Goal: Information Seeking & Learning: Check status

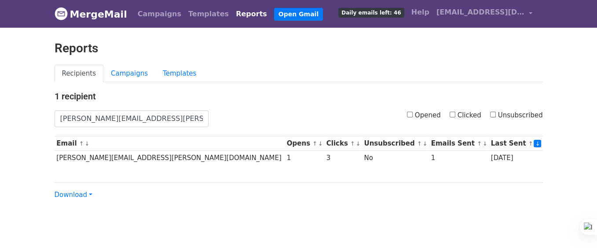
click at [128, 40] on body "MergeMail Campaigns Templates Reports Open Gmail Daily emails left: 46 Help [EM…" at bounding box center [298, 117] width 597 height 235
click at [159, 18] on link "Campaigns" at bounding box center [159, 14] width 51 height 18
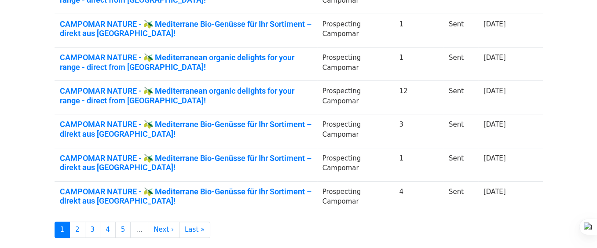
scroll to position [352, 0]
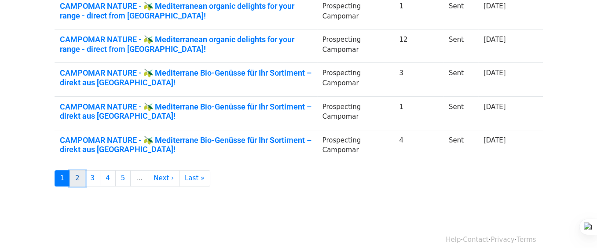
click at [74, 179] on link "2" at bounding box center [77, 178] width 16 height 16
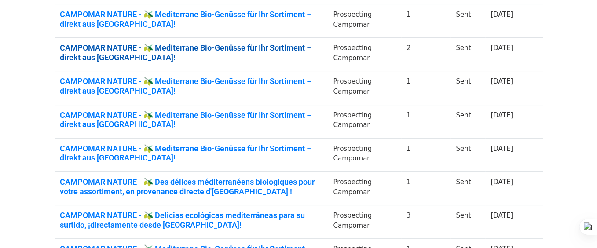
click at [278, 44] on link "CAMPOMAR NATURE - 🫒 Mediterrane Bio-Genüsse für Ihr Sortiment – direkt aus Span…" at bounding box center [191, 52] width 263 height 19
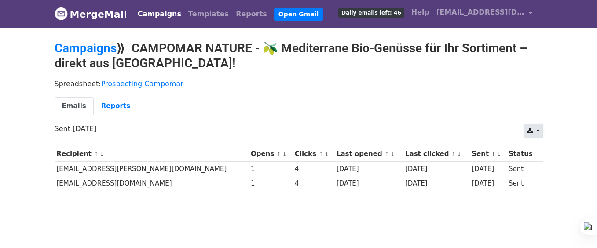
click at [536, 128] on link at bounding box center [532, 131] width 19 height 14
click at [544, 165] on link "Excel" at bounding box center [544, 165] width 40 height 14
click at [98, 44] on link "Campaigns" at bounding box center [86, 48] width 62 height 15
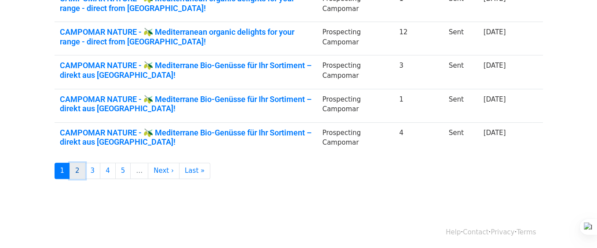
click at [79, 168] on link "2" at bounding box center [77, 171] width 16 height 16
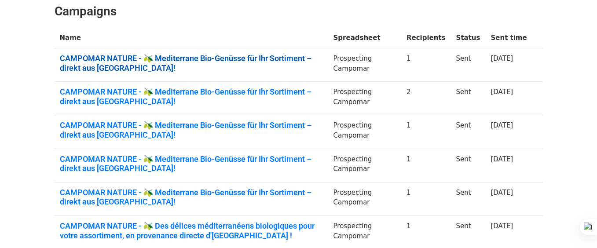
click at [281, 60] on link "CAMPOMAR NATURE - 🫒 Mediterrane Bio-Genüsse für Ihr Sortiment – direkt aus Span…" at bounding box center [191, 63] width 263 height 19
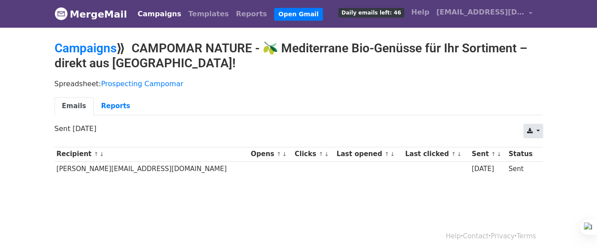
click at [534, 127] on link at bounding box center [532, 131] width 19 height 14
click at [539, 161] on link "Excel" at bounding box center [544, 165] width 40 height 14
click at [91, 49] on link "Campaigns" at bounding box center [86, 48] width 62 height 15
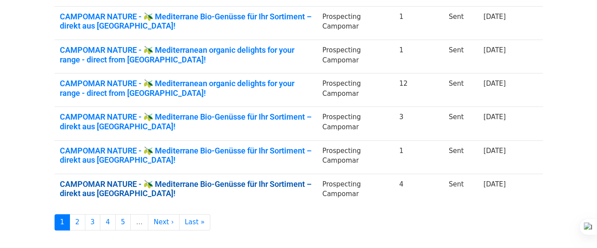
click at [245, 184] on link "CAMPOMAR NATURE - 🫒 Mediterrane Bio-Genüsse für Ihr Sortiment – direkt aus Span…" at bounding box center [186, 188] width 252 height 19
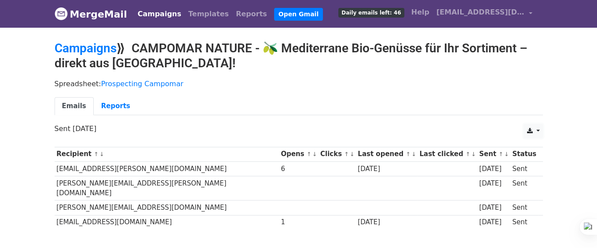
click at [533, 133] on link at bounding box center [532, 131] width 19 height 14
click at [540, 164] on link "Excel" at bounding box center [544, 165] width 40 height 14
click at [90, 48] on link "Campaigns" at bounding box center [86, 48] width 62 height 15
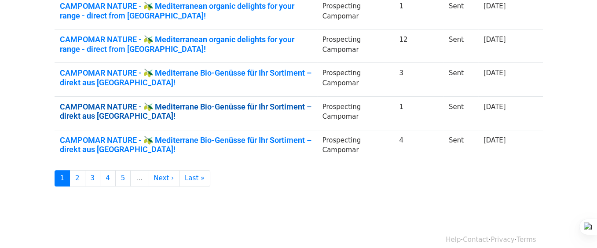
click at [257, 102] on link "CAMPOMAR NATURE - 🫒 Mediterrane Bio-Genüsse für Ihr Sortiment – direkt aus [GEO…" at bounding box center [186, 111] width 252 height 19
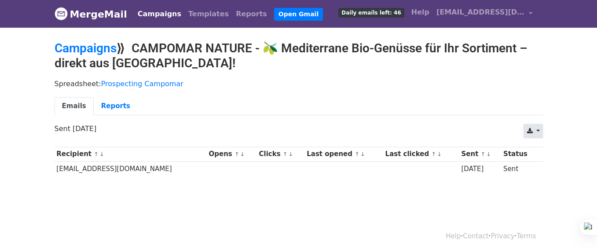
click at [539, 128] on link at bounding box center [532, 131] width 19 height 14
click at [534, 164] on link "Excel" at bounding box center [544, 165] width 40 height 14
click at [89, 47] on link "Campaigns" at bounding box center [86, 48] width 62 height 15
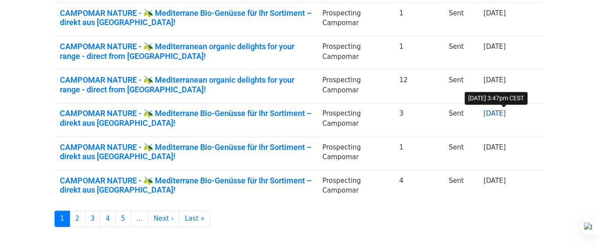
scroll to position [311, 0]
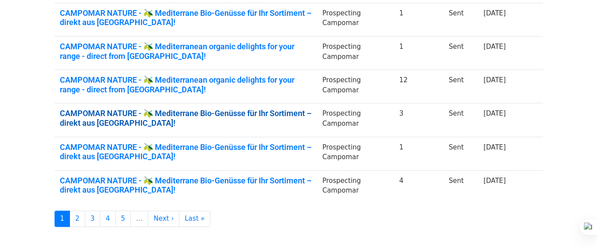
click at [276, 112] on link "CAMPOMAR NATURE - 🫒 Mediterrane Bio-Genüsse für Ihr Sortiment – direkt aus Span…" at bounding box center [186, 118] width 252 height 19
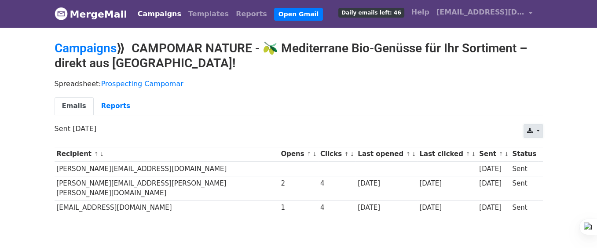
click at [535, 128] on link at bounding box center [532, 131] width 19 height 14
click at [542, 163] on link "Excel" at bounding box center [544, 165] width 40 height 14
click at [88, 42] on link "Campaigns" at bounding box center [86, 48] width 62 height 15
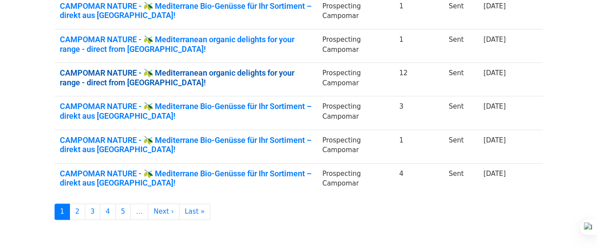
click at [252, 70] on link "CAMPOMAR NATURE - 🫒 Mediterranean organic delights for your range - direct from…" at bounding box center [186, 77] width 252 height 19
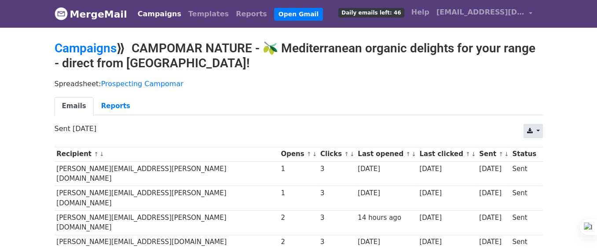
click at [539, 129] on link at bounding box center [532, 131] width 19 height 14
click at [536, 163] on link "Excel" at bounding box center [544, 165] width 40 height 14
click at [233, 14] on link "Reports" at bounding box center [251, 14] width 38 height 18
click at [232, 15] on link "Reports" at bounding box center [251, 14] width 38 height 18
click at [232, 12] on link "Reports" at bounding box center [251, 14] width 38 height 18
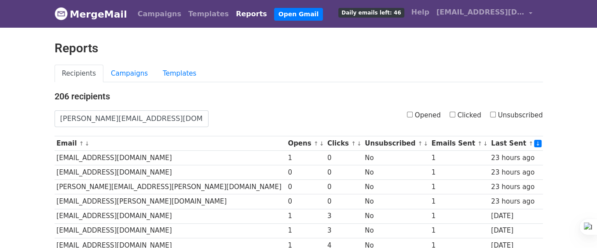
type input "[PERSON_NAME][EMAIL_ADDRESS][DOMAIN_NAME]"
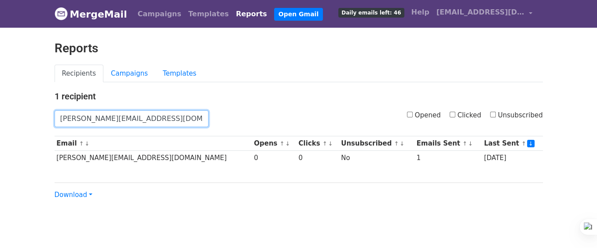
click at [191, 119] on input "r.stempfle@farmers-snack.com" at bounding box center [132, 118] width 154 height 17
paste input "[PERSON_NAME][EMAIL_ADDRESS][PERSON_NAME][DOMAIN_NAME]"
type input "[PERSON_NAME][EMAIL_ADDRESS][PERSON_NAME][DOMAIN_NAME]"
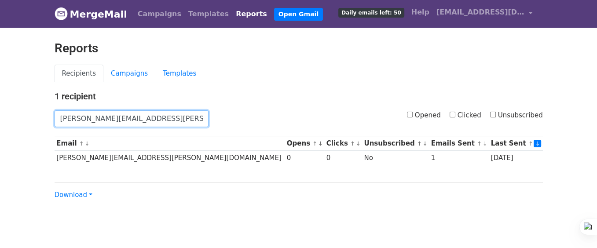
click at [174, 124] on input "[PERSON_NAME][EMAIL_ADDRESS][PERSON_NAME][DOMAIN_NAME]" at bounding box center [132, 118] width 154 height 17
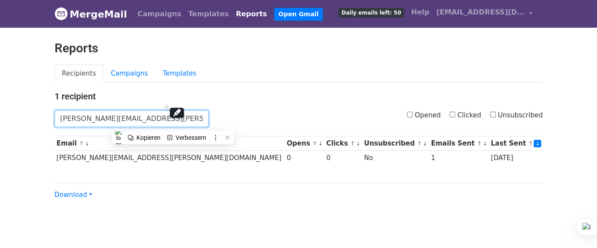
click at [152, 118] on input "[PERSON_NAME][EMAIL_ADDRESS][PERSON_NAME][DOMAIN_NAME]" at bounding box center [132, 118] width 154 height 17
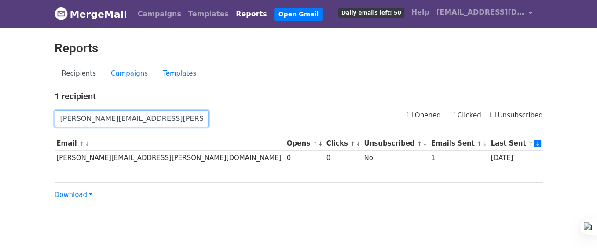
click at [152, 118] on input "[PERSON_NAME][EMAIL_ADDRESS][PERSON_NAME][DOMAIN_NAME]" at bounding box center [132, 118] width 154 height 17
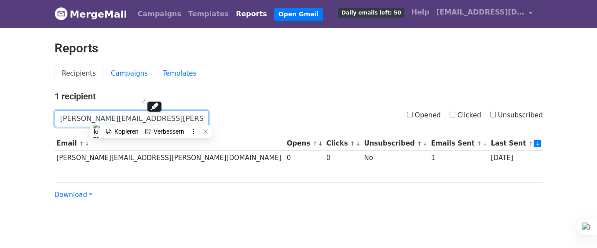
click at [152, 118] on input "[PERSON_NAME][EMAIL_ADDRESS][PERSON_NAME][DOMAIN_NAME]" at bounding box center [132, 118] width 154 height 17
paste input "[EMAIL_ADDRESS][PERSON_NAME][DOMAIN_NAME]"
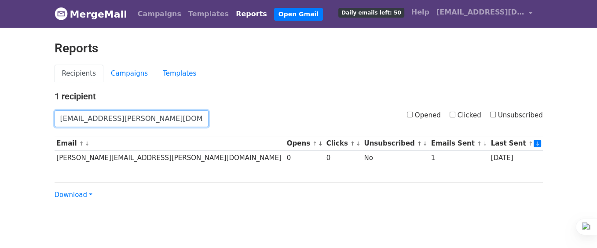
type input "[EMAIL_ADDRESS][PERSON_NAME][DOMAIN_NAME]"
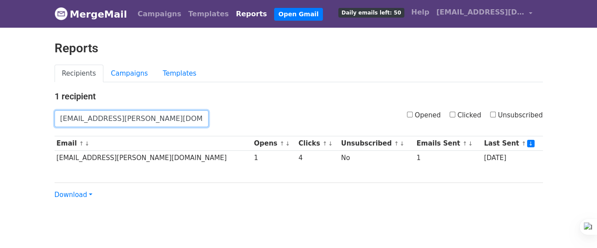
click at [161, 122] on input "[EMAIL_ADDRESS][PERSON_NAME][DOMAIN_NAME]" at bounding box center [132, 118] width 154 height 17
click at [161, 122] on input "larissa.geers@tegut.com" at bounding box center [132, 118] width 154 height 17
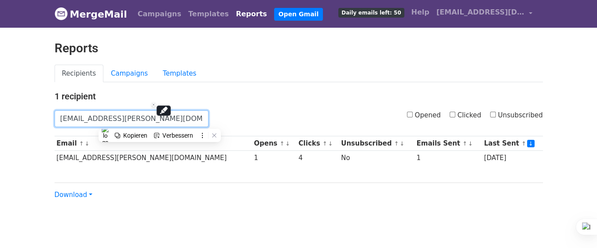
paste input "anja.boehmert"
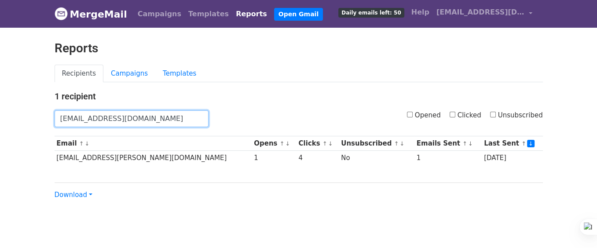
type input "anja.boehmert@tegut.com"
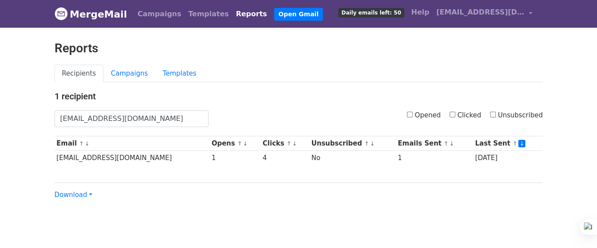
click at [13, 46] on body "MergeMail Campaigns Templates Reports Open Gmail Daily emails left: 50 Help cam…" at bounding box center [298, 117] width 597 height 235
click at [173, 122] on input "[EMAIL_ADDRESS][DOMAIN_NAME]" at bounding box center [132, 118] width 154 height 17
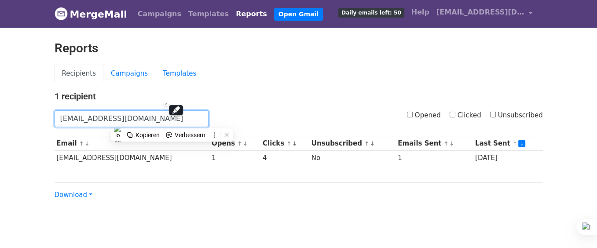
click at [173, 122] on input "[EMAIL_ADDRESS][DOMAIN_NAME]" at bounding box center [132, 118] width 154 height 17
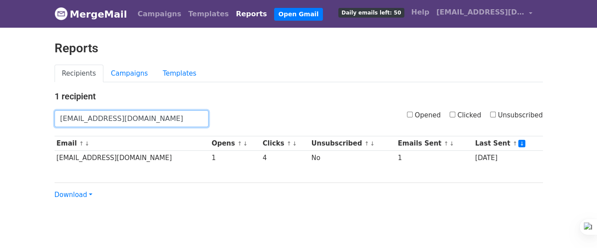
click at [180, 120] on input "[EMAIL_ADDRESS][DOMAIN_NAME]" at bounding box center [132, 118] width 154 height 17
paste input "larissa.[PERSON_NAME]"
type input "[EMAIL_ADDRESS][PERSON_NAME][DOMAIN_NAME]"
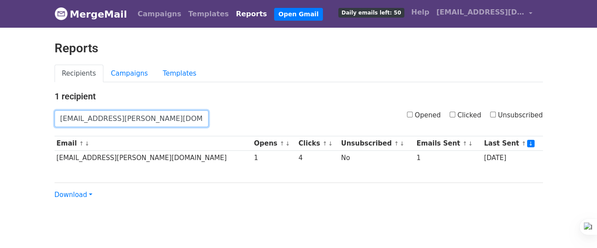
click at [161, 113] on input "larissa.geers@tegut.com" at bounding box center [132, 118] width 154 height 17
paste input "anja.boehmert"
type input "anja.boehmert@tegut.com"
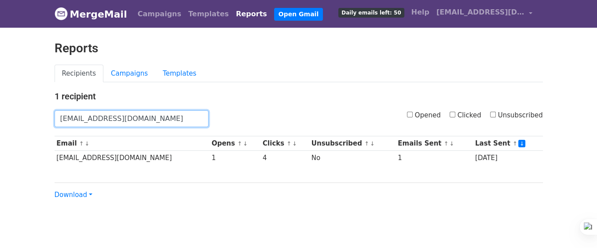
click at [191, 124] on input "[EMAIL_ADDRESS][DOMAIN_NAME]" at bounding box center [132, 118] width 154 height 17
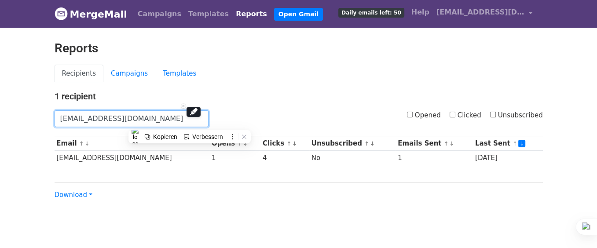
click at [191, 124] on input "[EMAIL_ADDRESS][DOMAIN_NAME]" at bounding box center [132, 118] width 154 height 17
paste input "lmut.seifert@vollcorner.de"
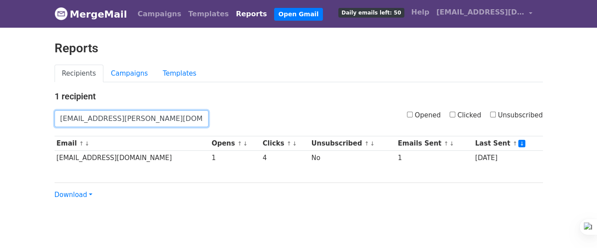
type input "almut.seifert@vollcorner.de"
